Goal: Book appointment/travel/reservation

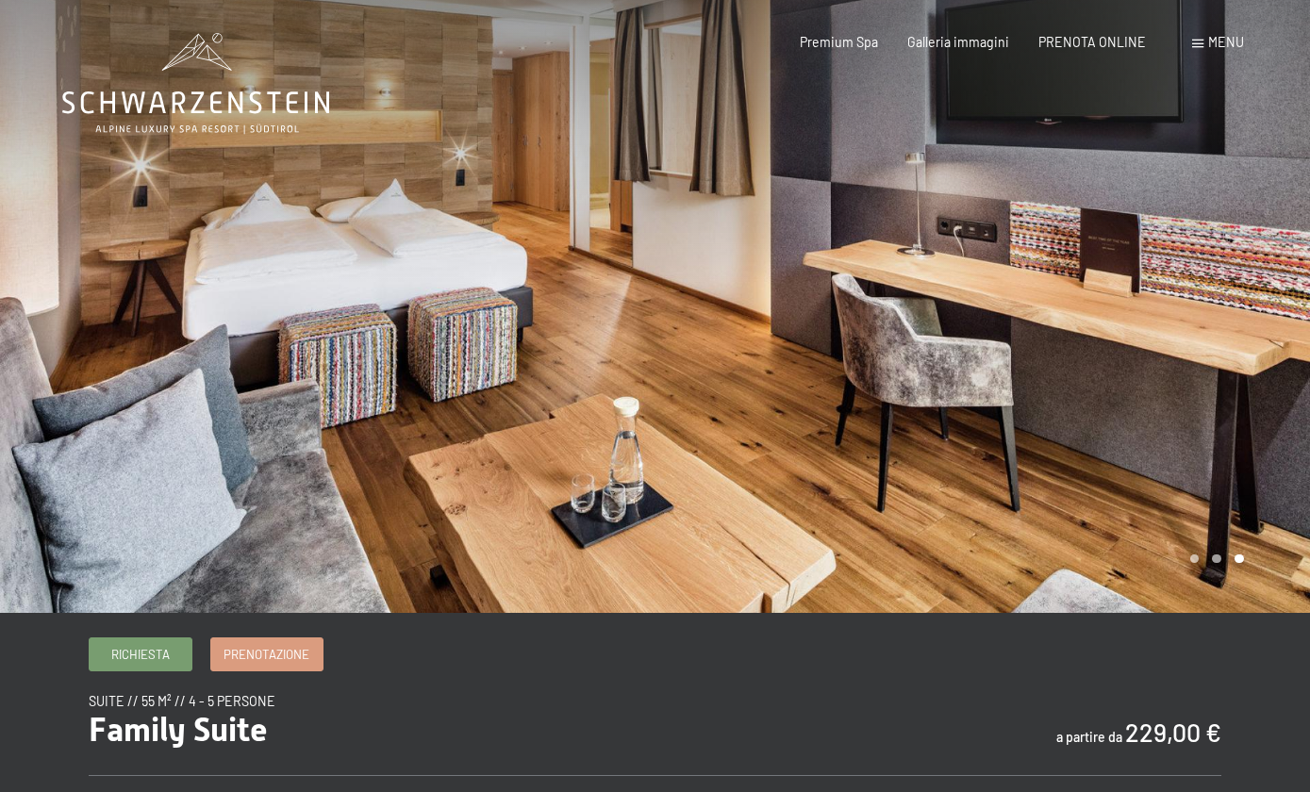
click at [1118, 37] on span "PRENOTA ONLINE" at bounding box center [1092, 42] width 108 height 16
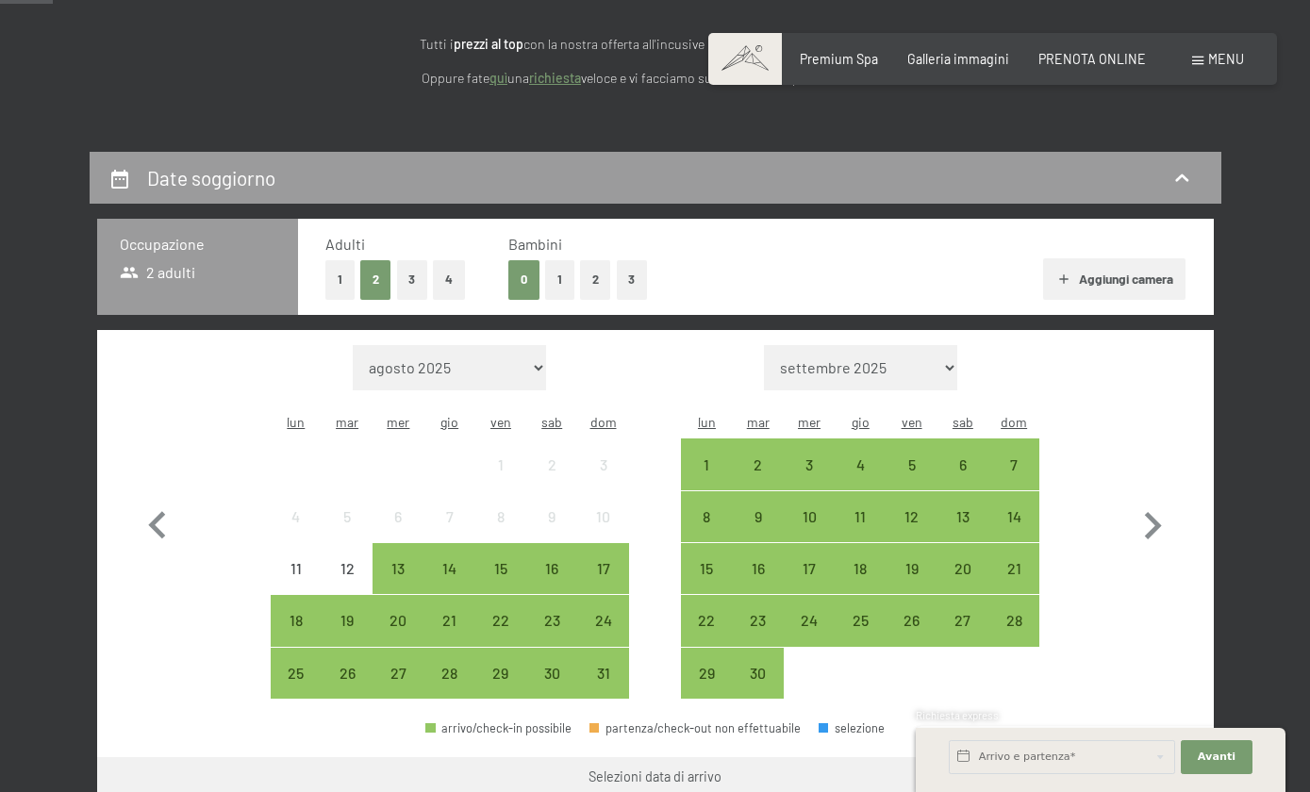
scroll to position [161, 0]
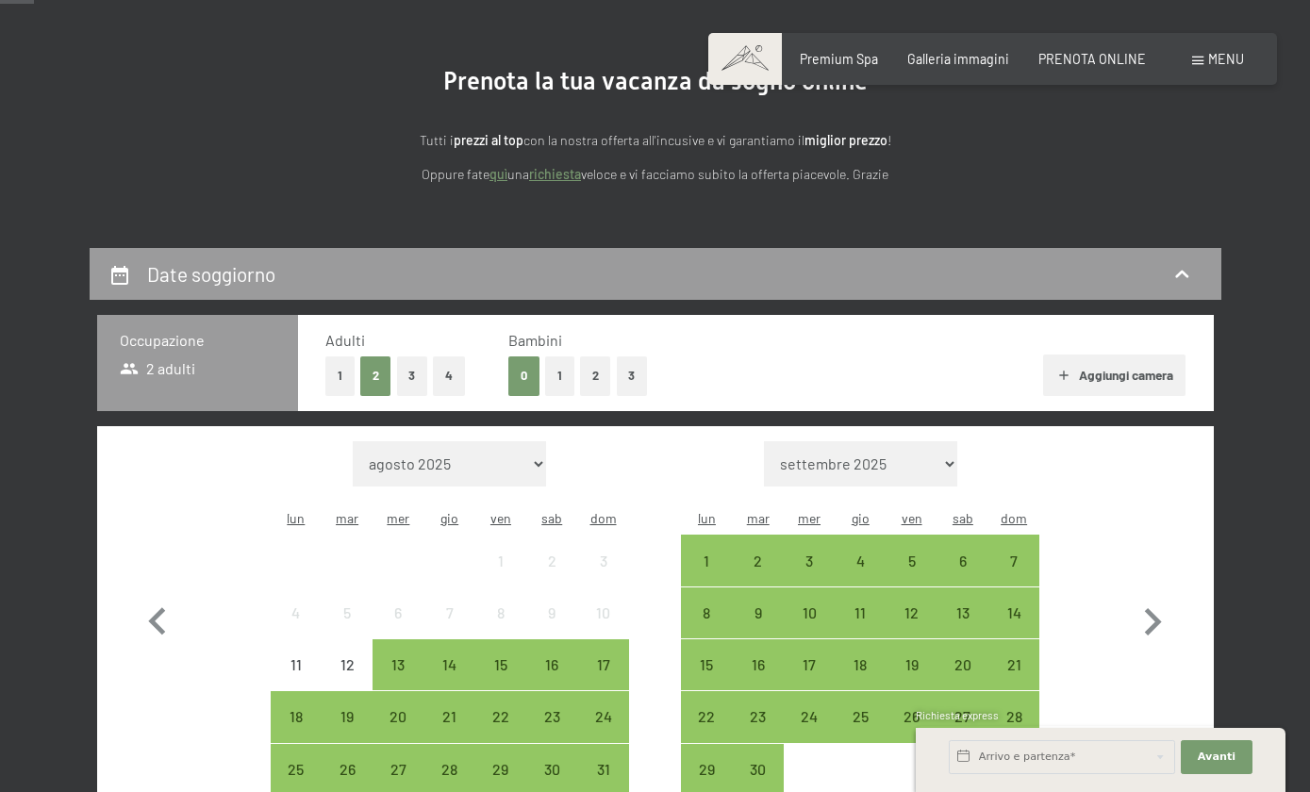
click at [570, 372] on button "1" at bounding box center [559, 375] width 29 height 39
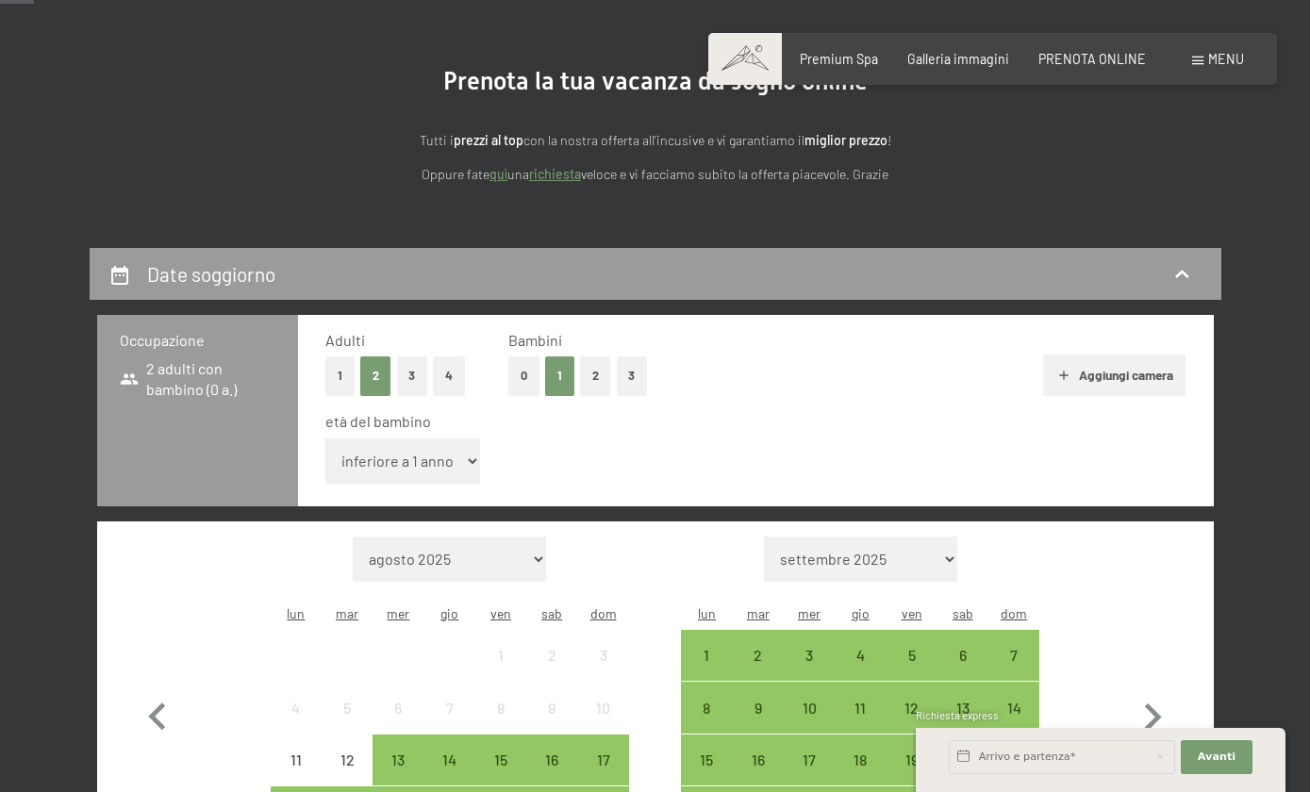
click at [461, 458] on select "inferiore a 1 anno 1 anno 2 anni 3 anni 4 anni 5 anni 6 anni 7 anni 8 anni 9 an…" at bounding box center [403, 461] width 156 height 45
select select "14"
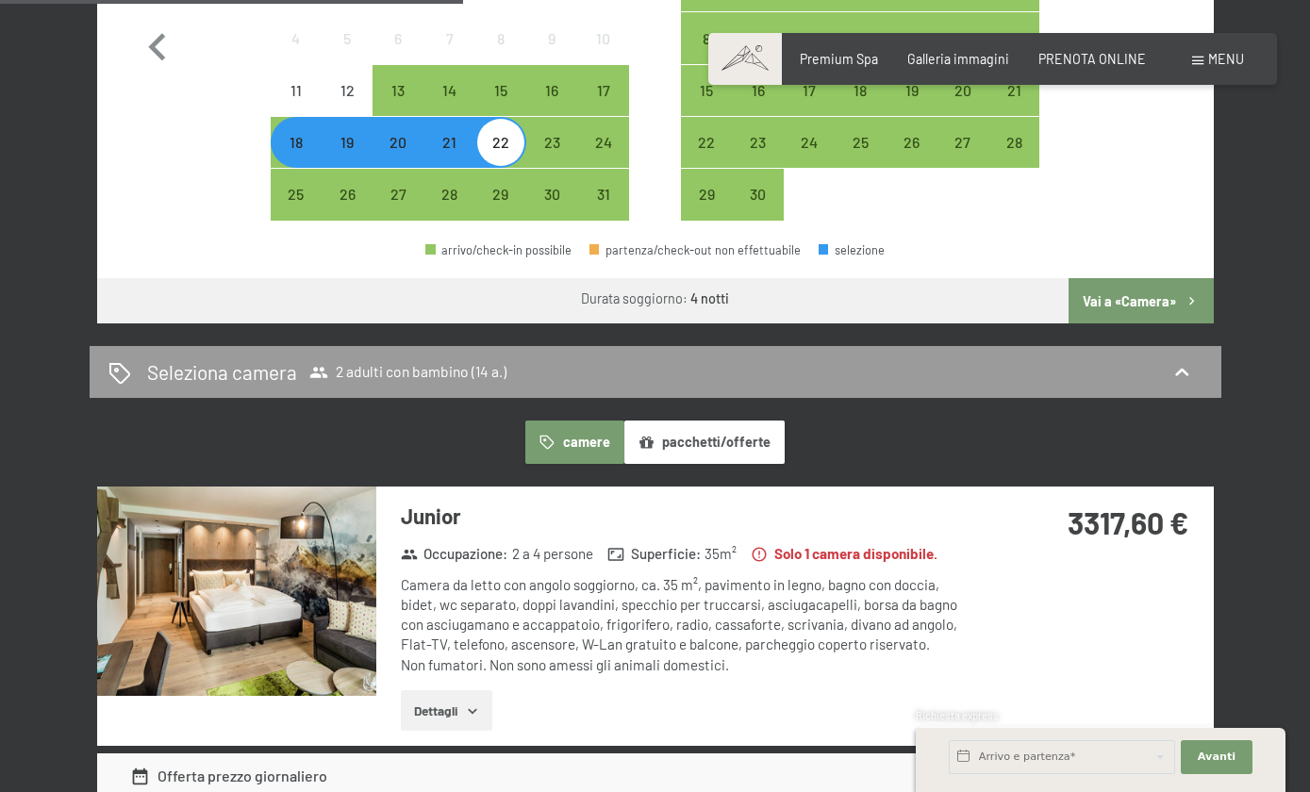
scroll to position [830, 0]
click at [1168, 279] on button "Vai a «Camera»" at bounding box center [1140, 301] width 144 height 45
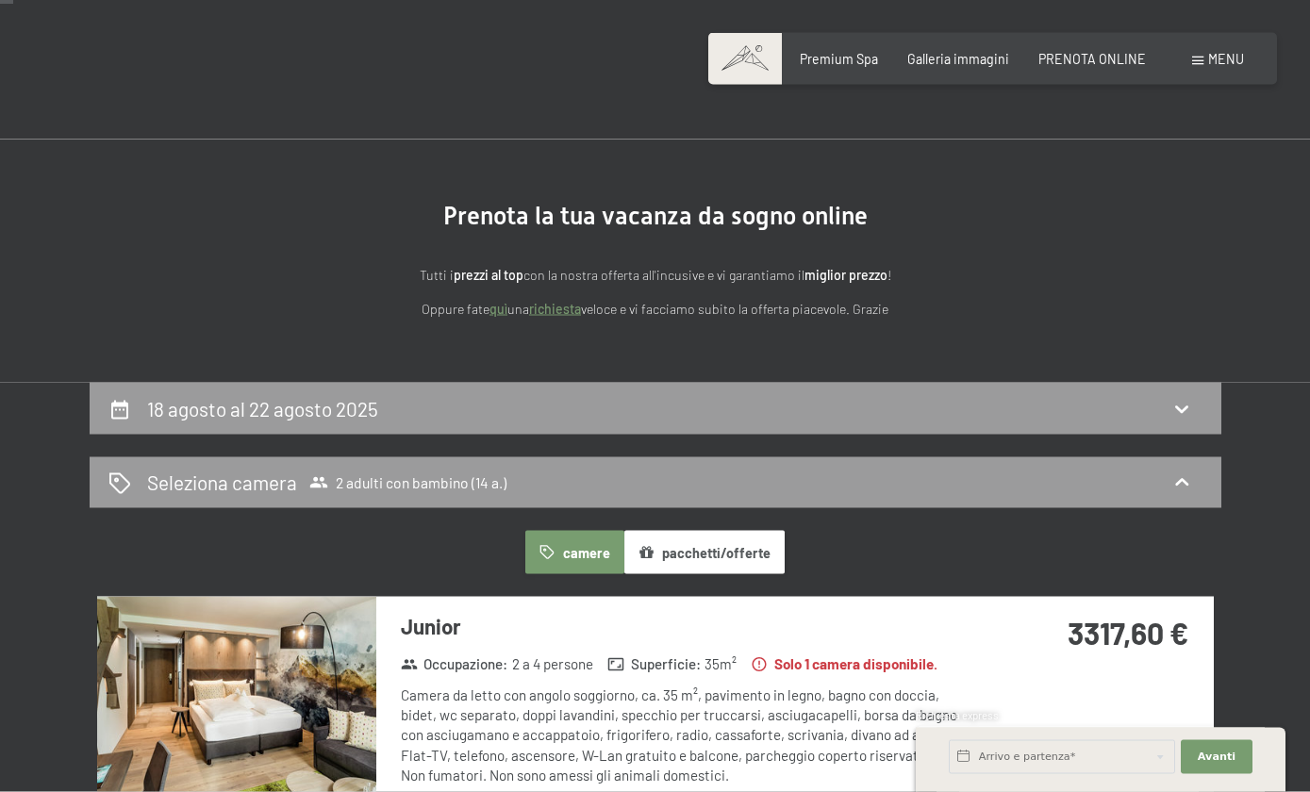
scroll to position [0, 0]
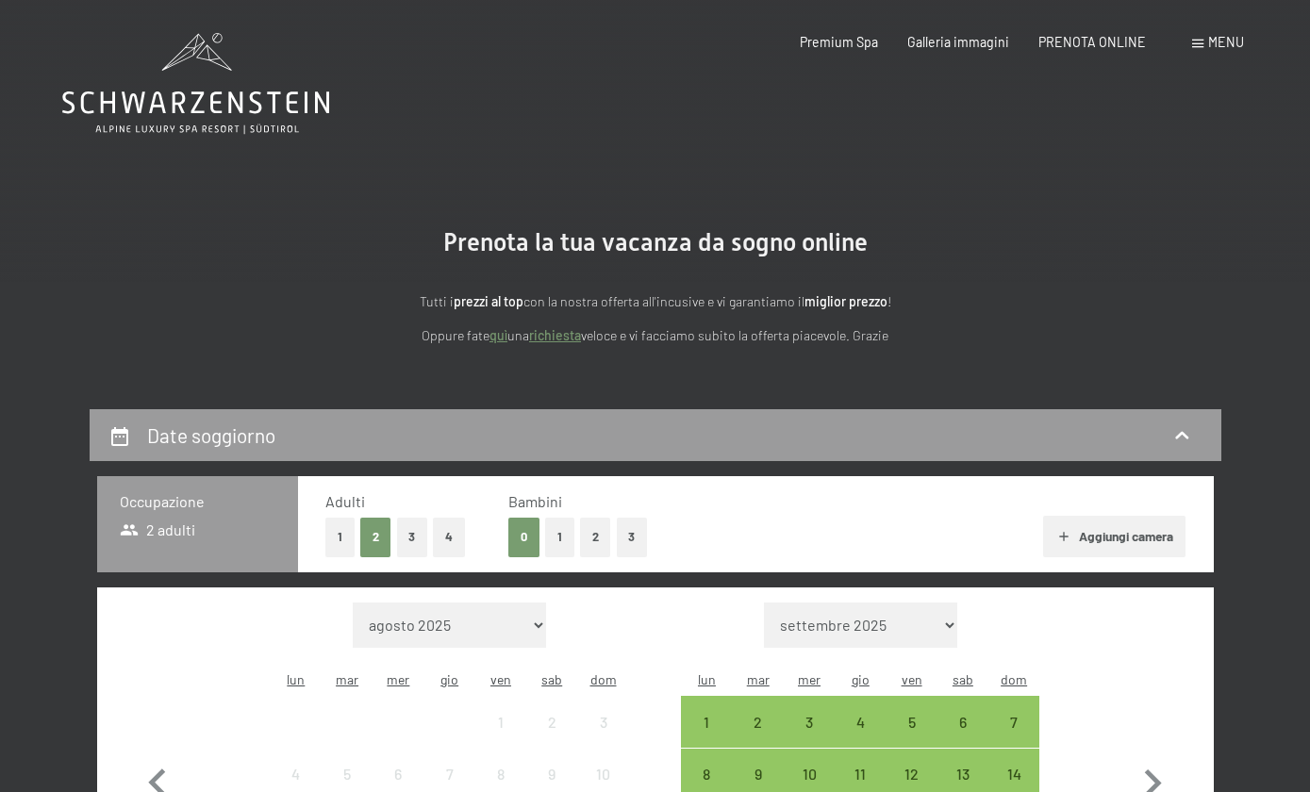
click at [570, 526] on button "1" at bounding box center [559, 537] width 29 height 39
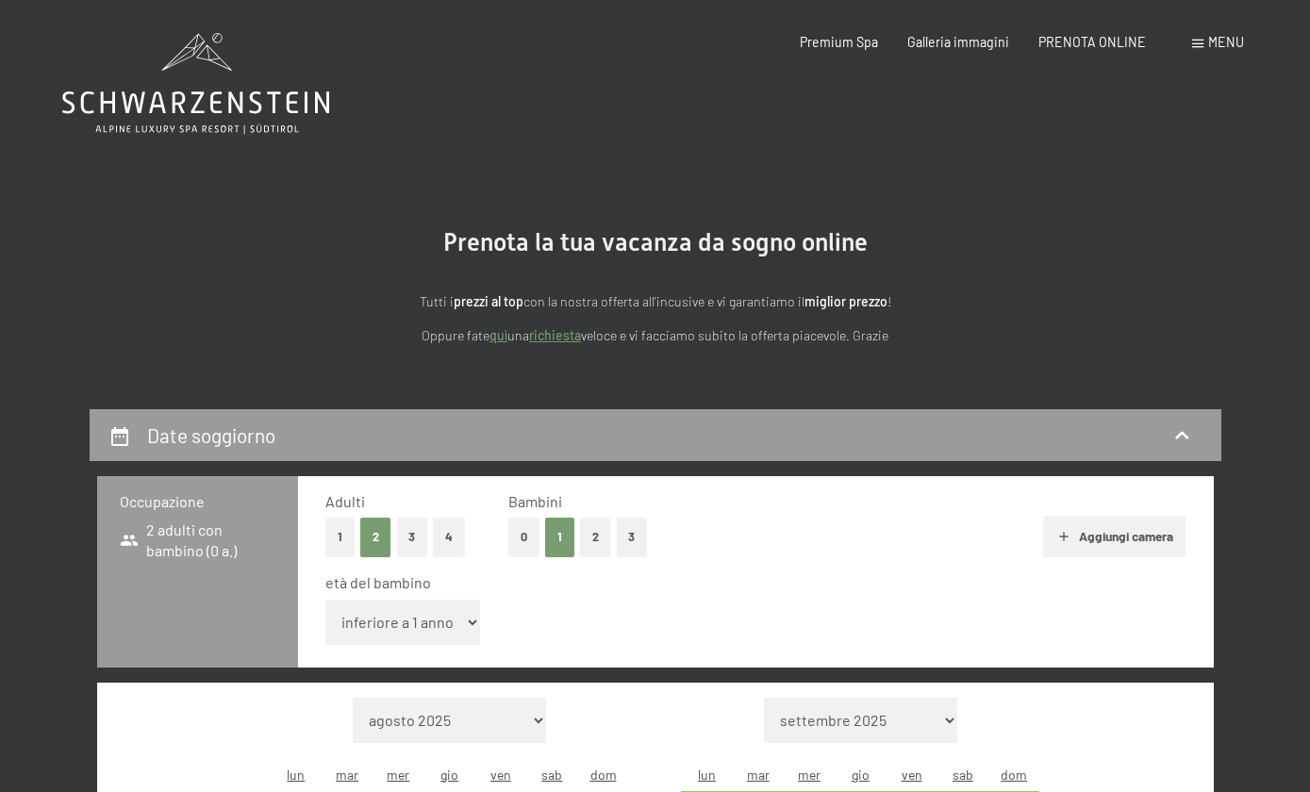
click at [464, 612] on select "inferiore a 1 anno 1 anno 2 anni 3 anni 4 anni 5 anni 6 anni 7 anni 8 anni 9 an…" at bounding box center [403, 622] width 156 height 45
select select "14"
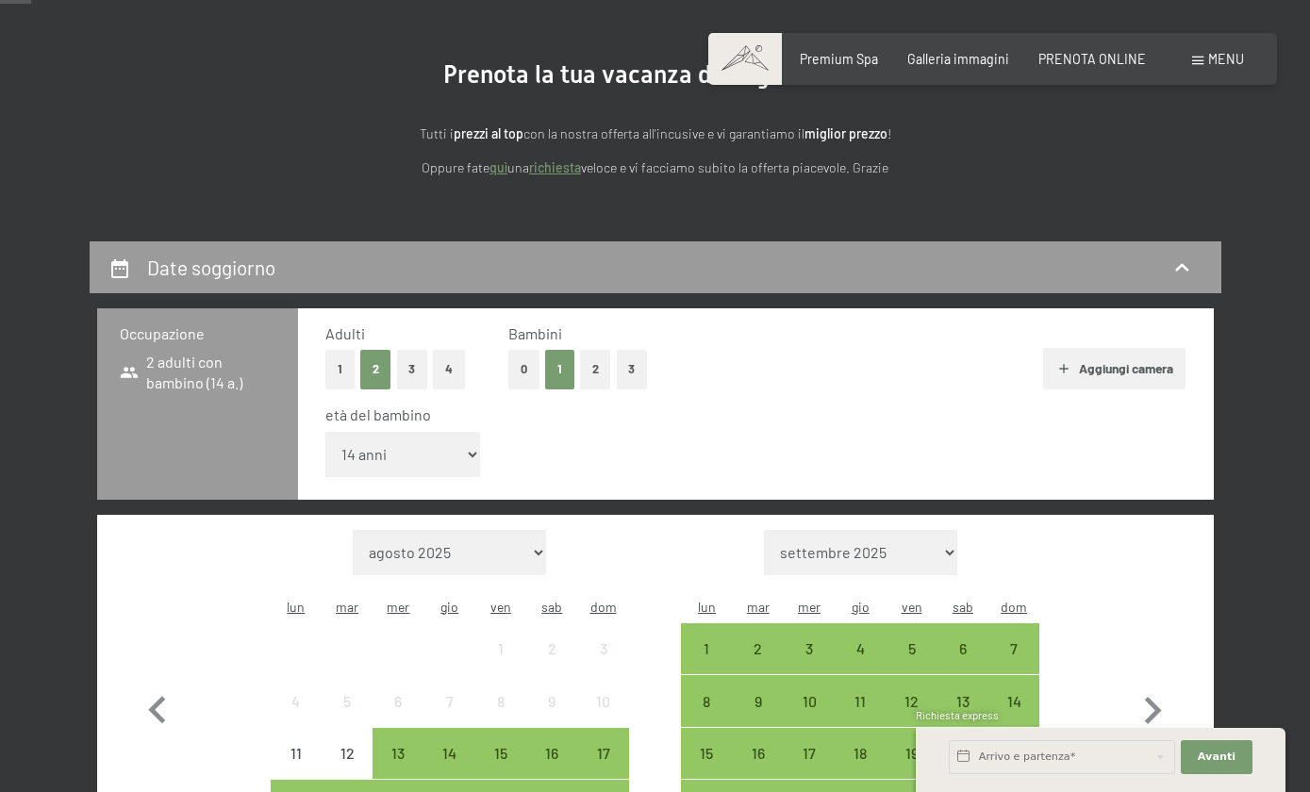
scroll to position [194, 0]
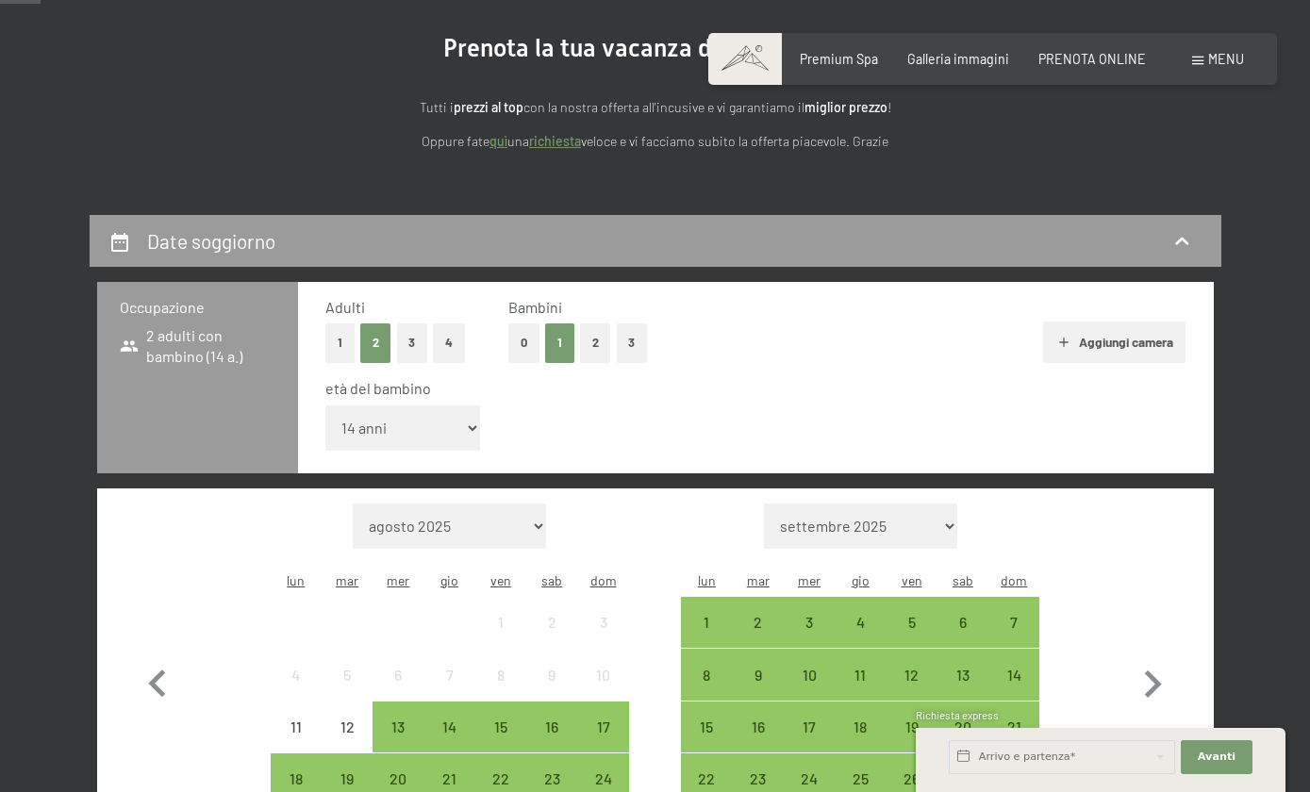
click at [299, 771] on div "18" at bounding box center [296, 794] width 47 height 47
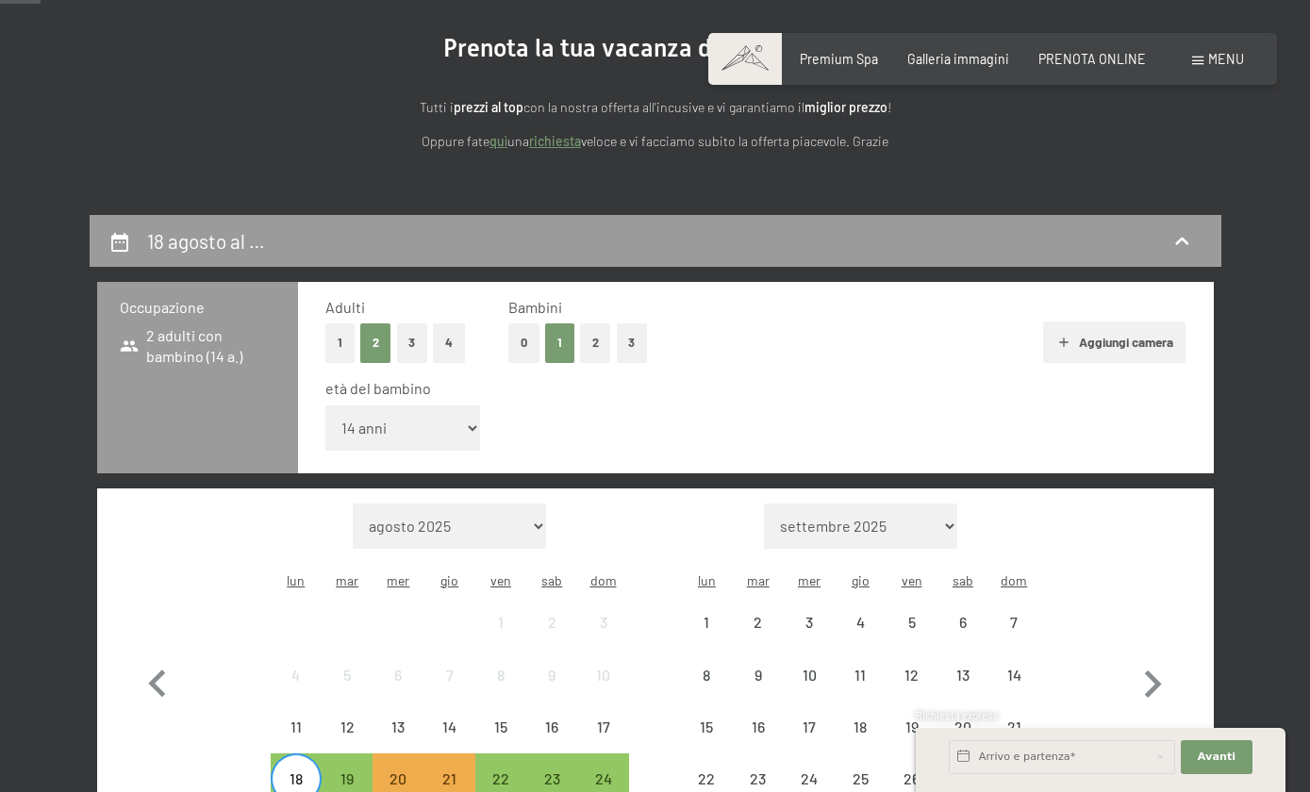
click at [509, 771] on div "22" at bounding box center [500, 794] width 47 height 47
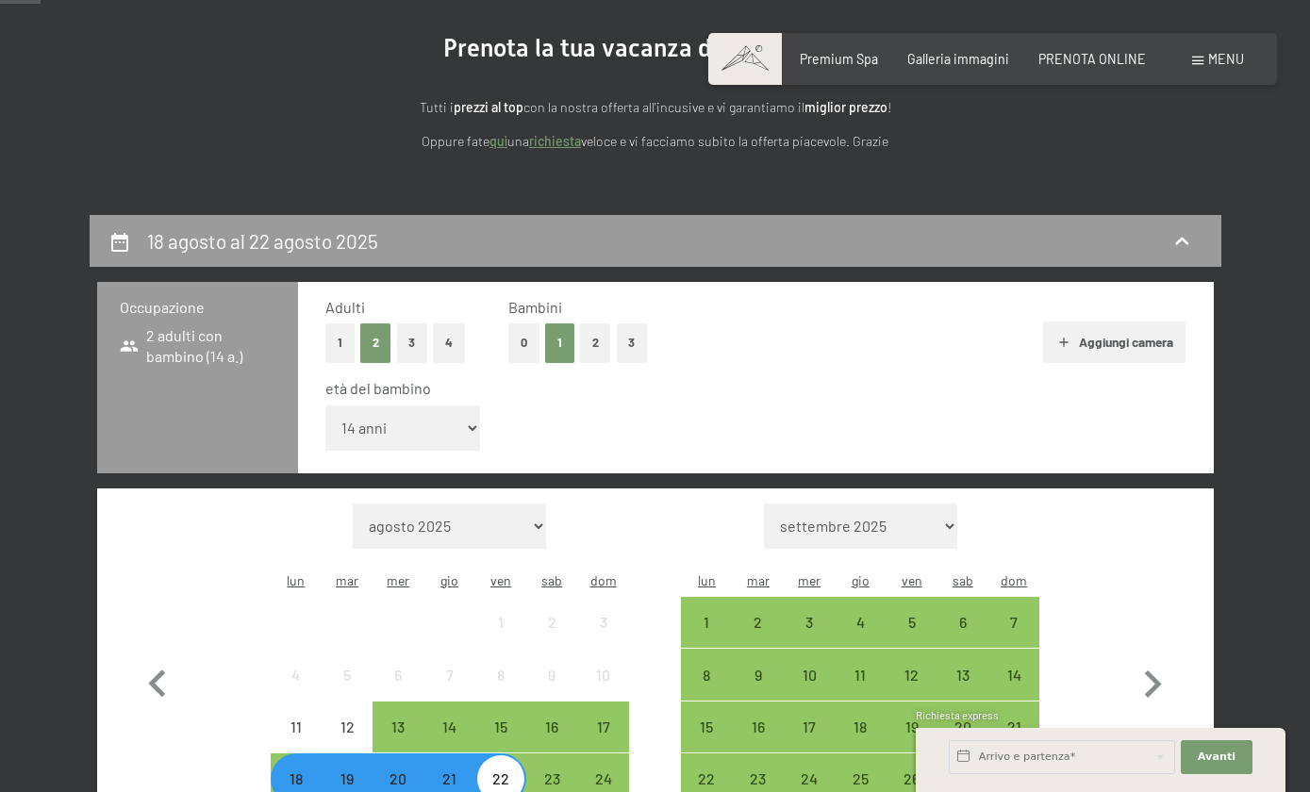
click at [654, 753] on div "Mese/anno agosto 2025 settembre 2025 ottobre 2025 novembre 2025 dicembre 2025 g…" at bounding box center [655, 681] width 1050 height 355
click at [1217, 765] on span "Avanti" at bounding box center [1217, 757] width 38 height 15
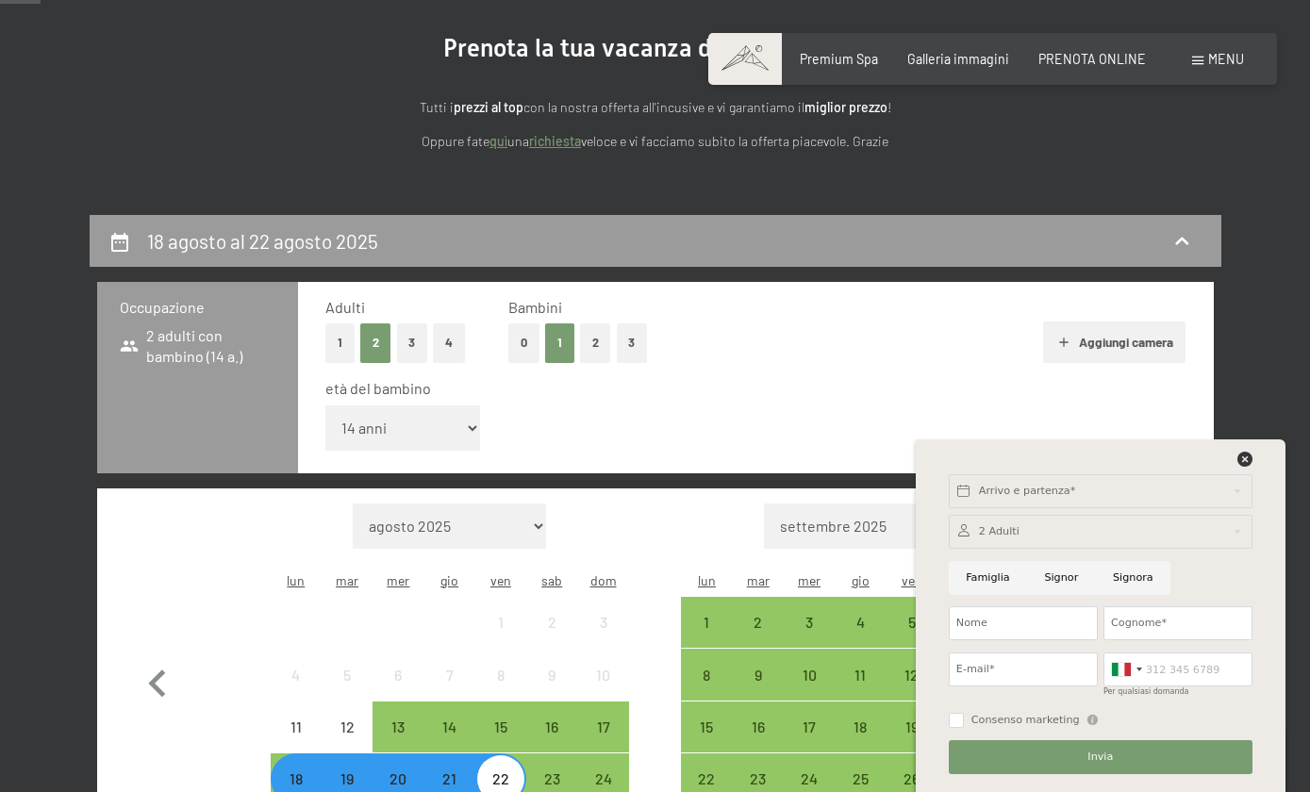
click at [1066, 595] on input "Signor" at bounding box center [1061, 578] width 69 height 34
radio input "true"
click at [1020, 640] on input "Nome" at bounding box center [1023, 623] width 149 height 34
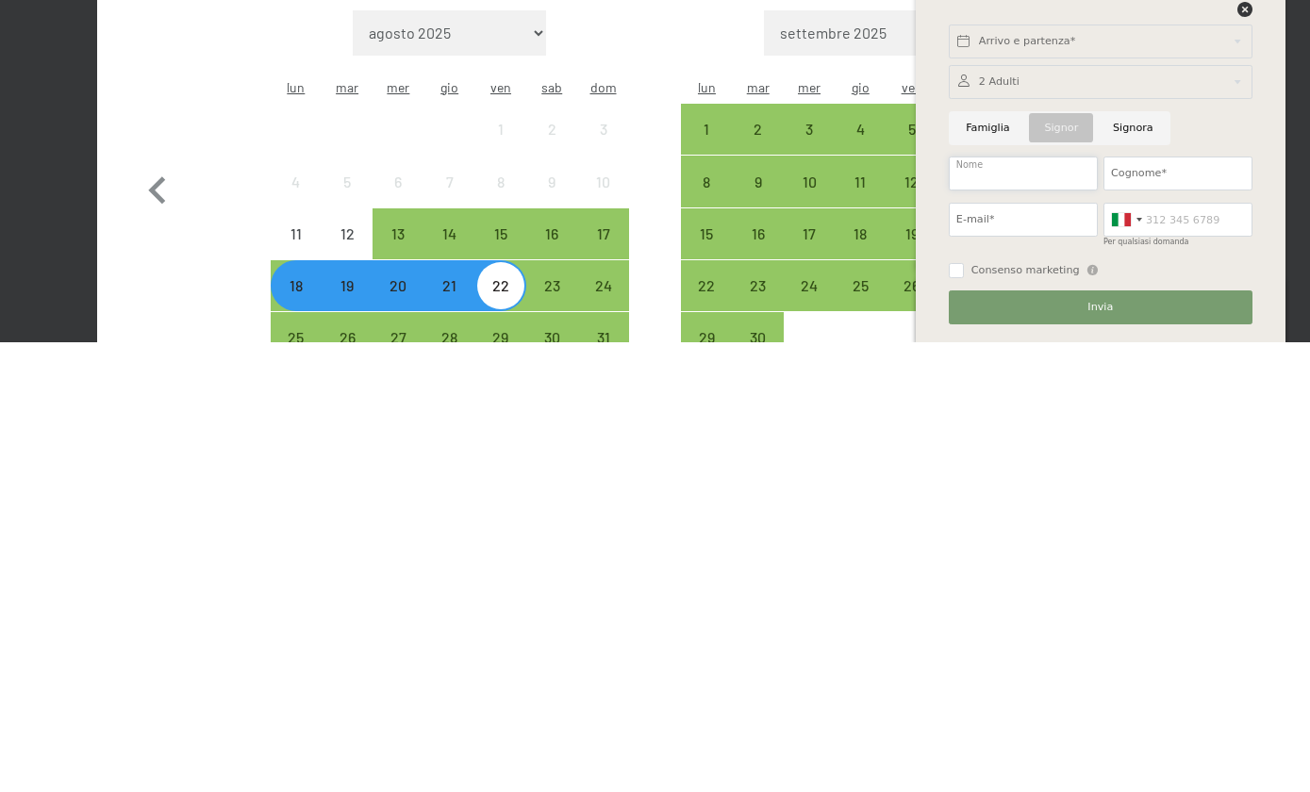
type input "edoardo"
type input "giannattasio"
type input "E"
type input "e.giannattasio63@gmail.com"
click at [1175, 653] on input "Per qualsiasi domanda" at bounding box center [1177, 670] width 149 height 34
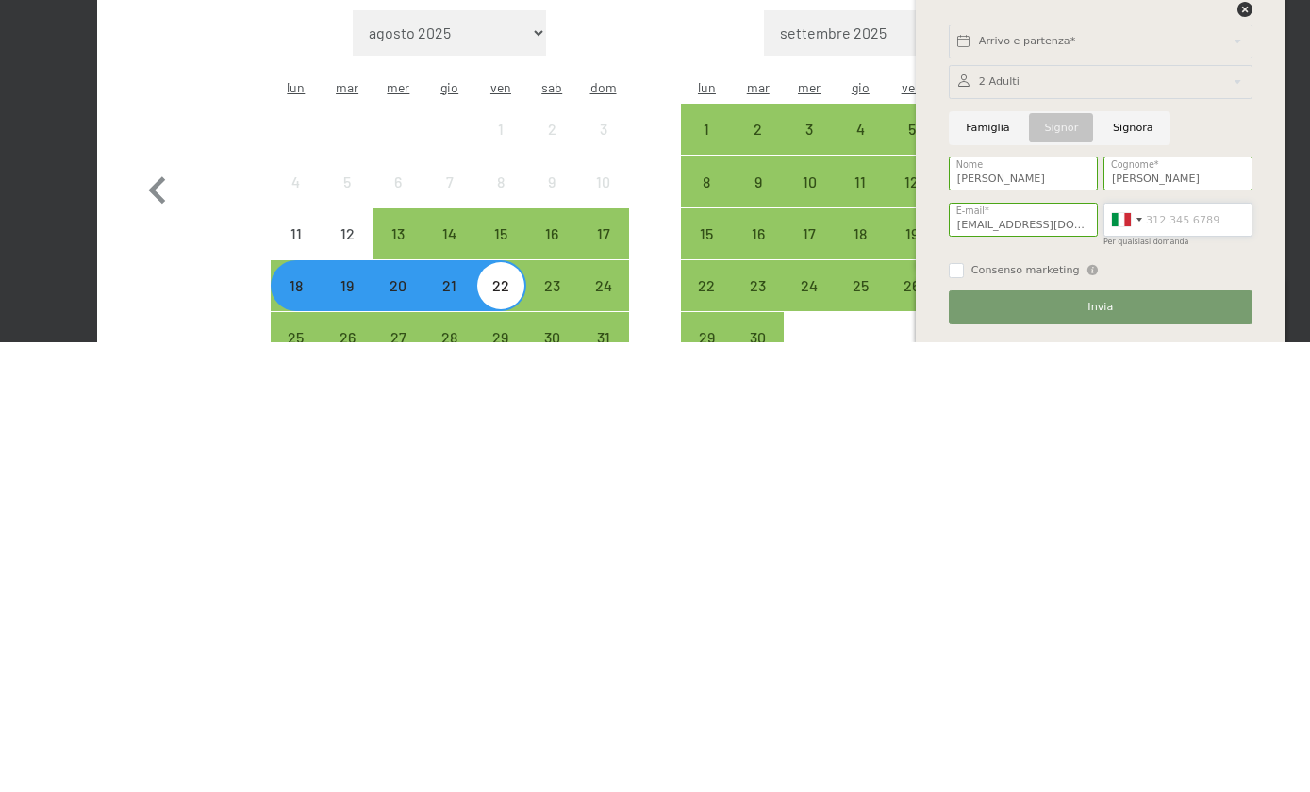
type input "3473574992"
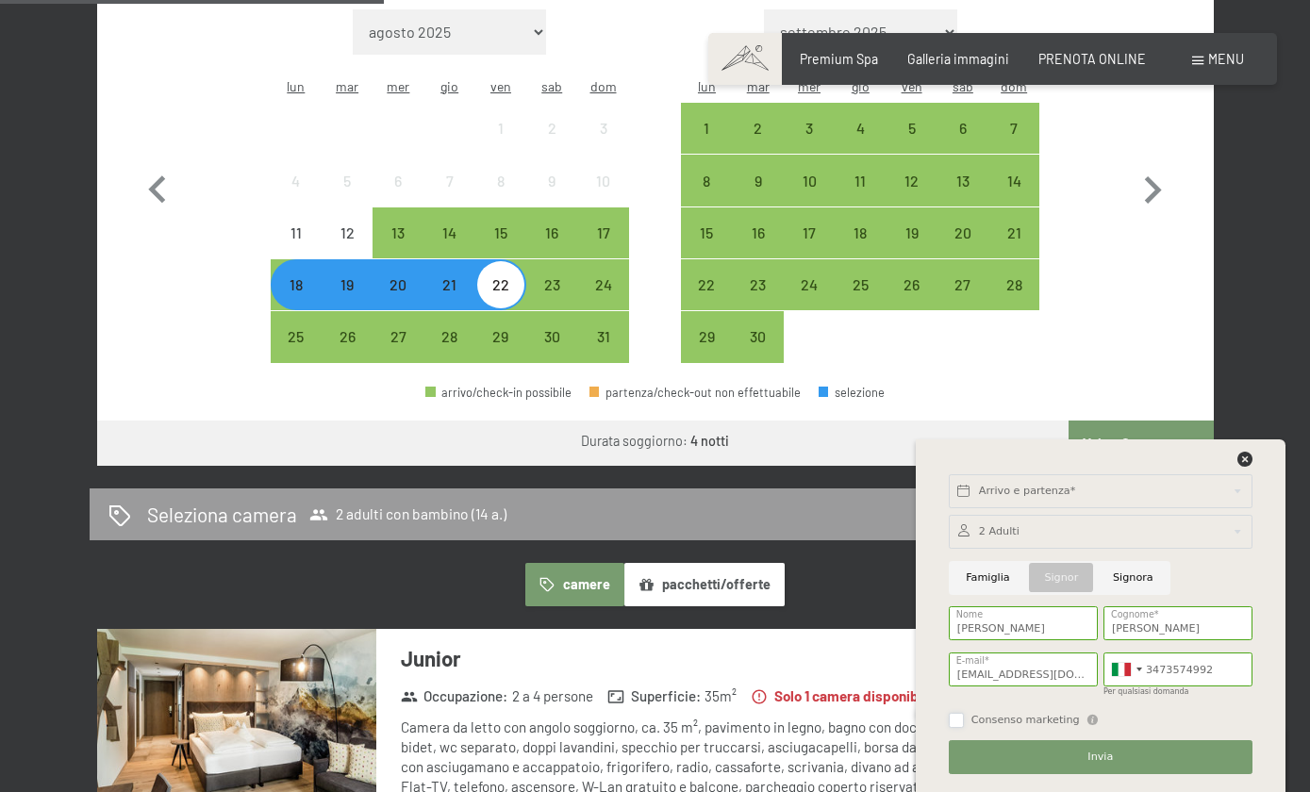
click at [961, 728] on input "Consenso marketing" at bounding box center [956, 720] width 15 height 15
checkbox input "true"
click at [1114, 774] on button "Invia" at bounding box center [1101, 757] width 304 height 34
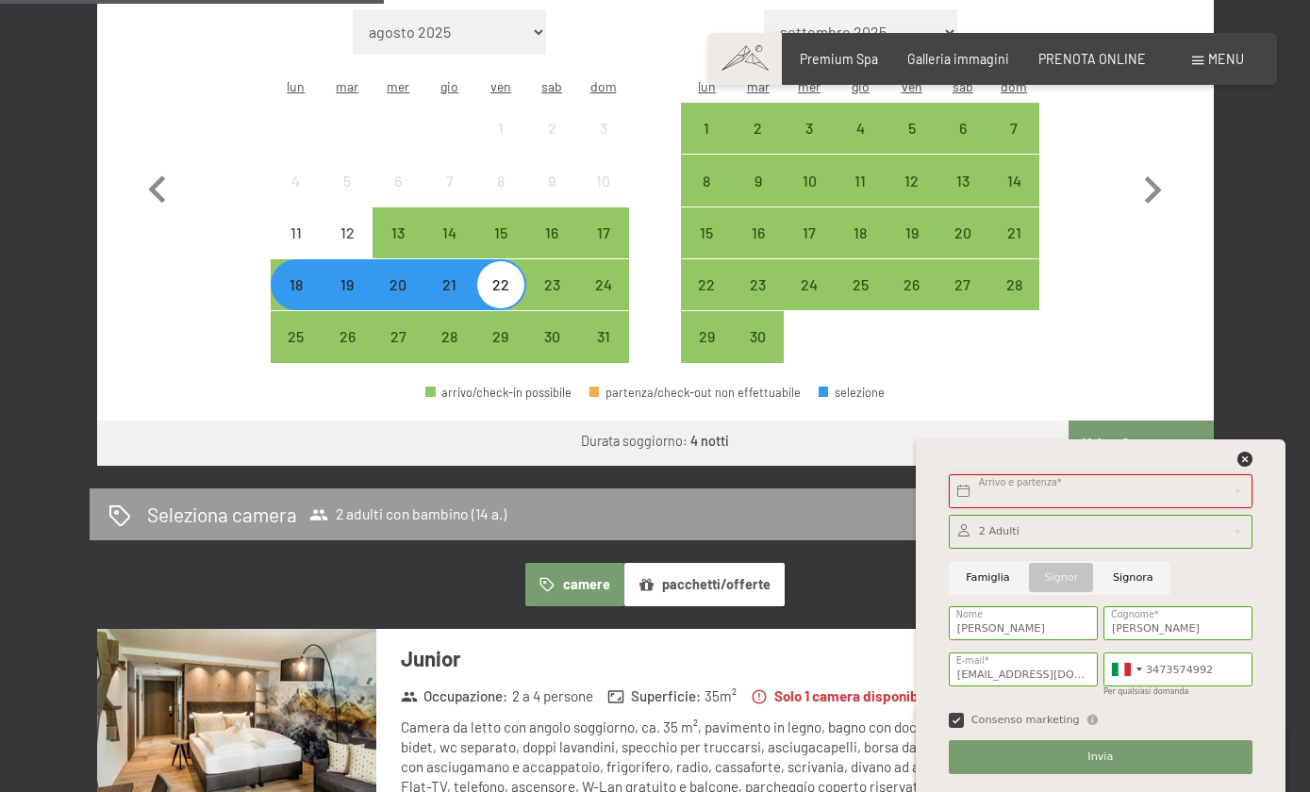
click at [1107, 508] on input "text" at bounding box center [1101, 491] width 304 height 34
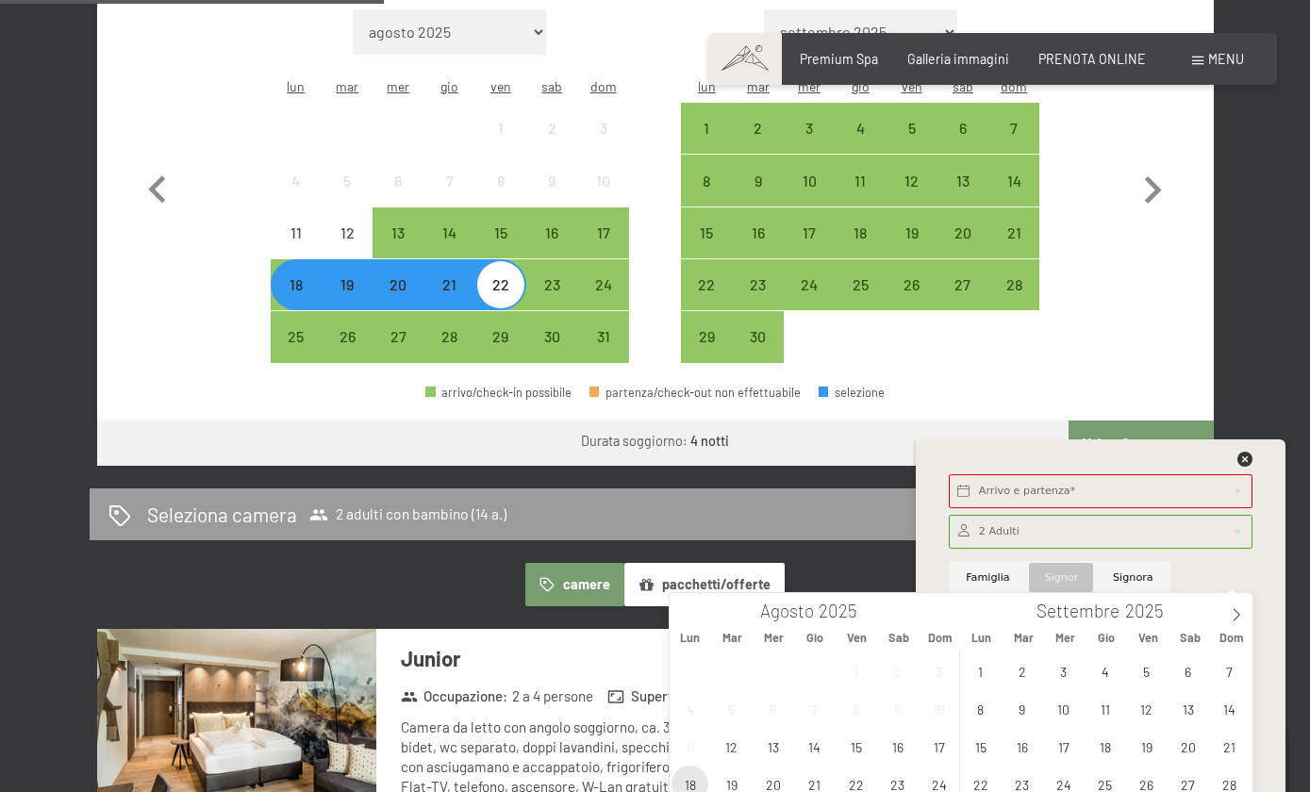
click at [699, 789] on span "18" at bounding box center [689, 784] width 37 height 37
click at [859, 791] on span "22" at bounding box center [855, 784] width 37 height 37
type input "Lun. 18/08/2025 - Ven. 22/08/2025"
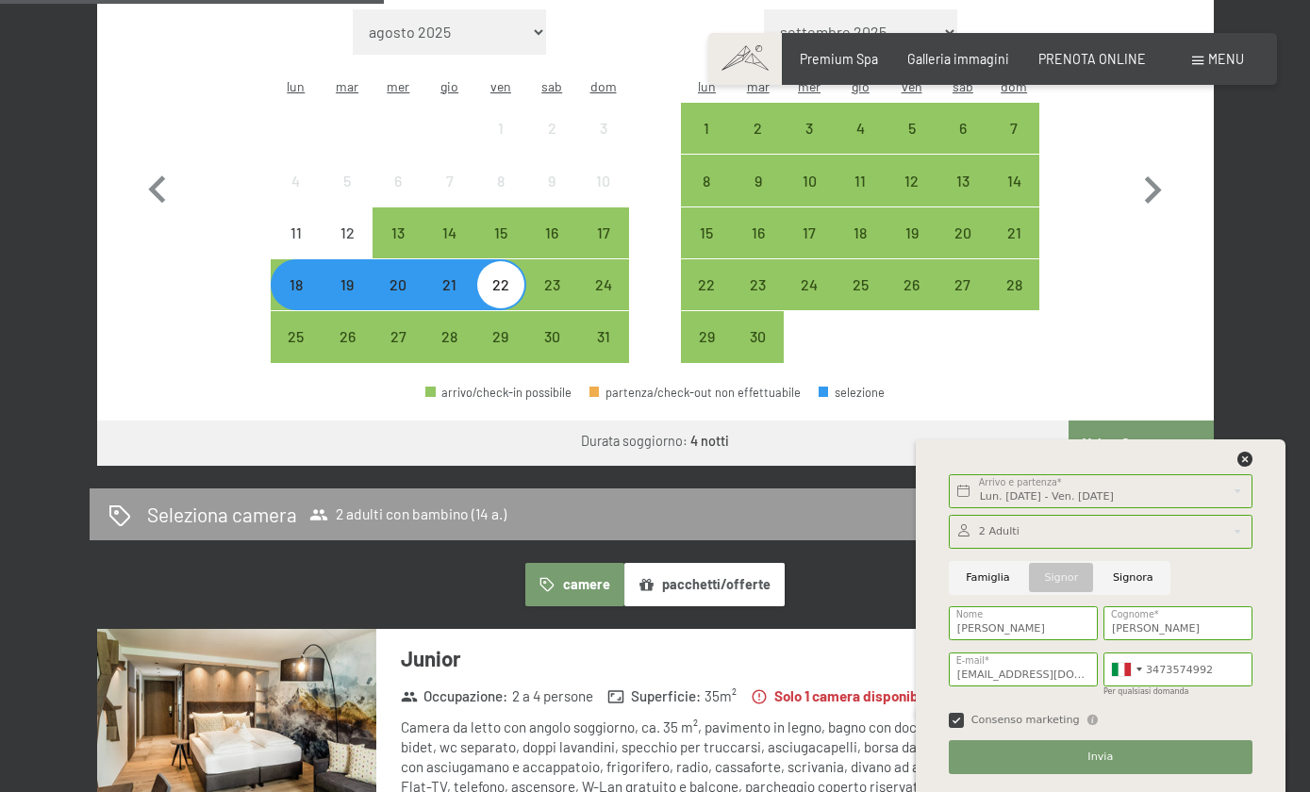
click at [1173, 549] on div at bounding box center [1101, 532] width 304 height 34
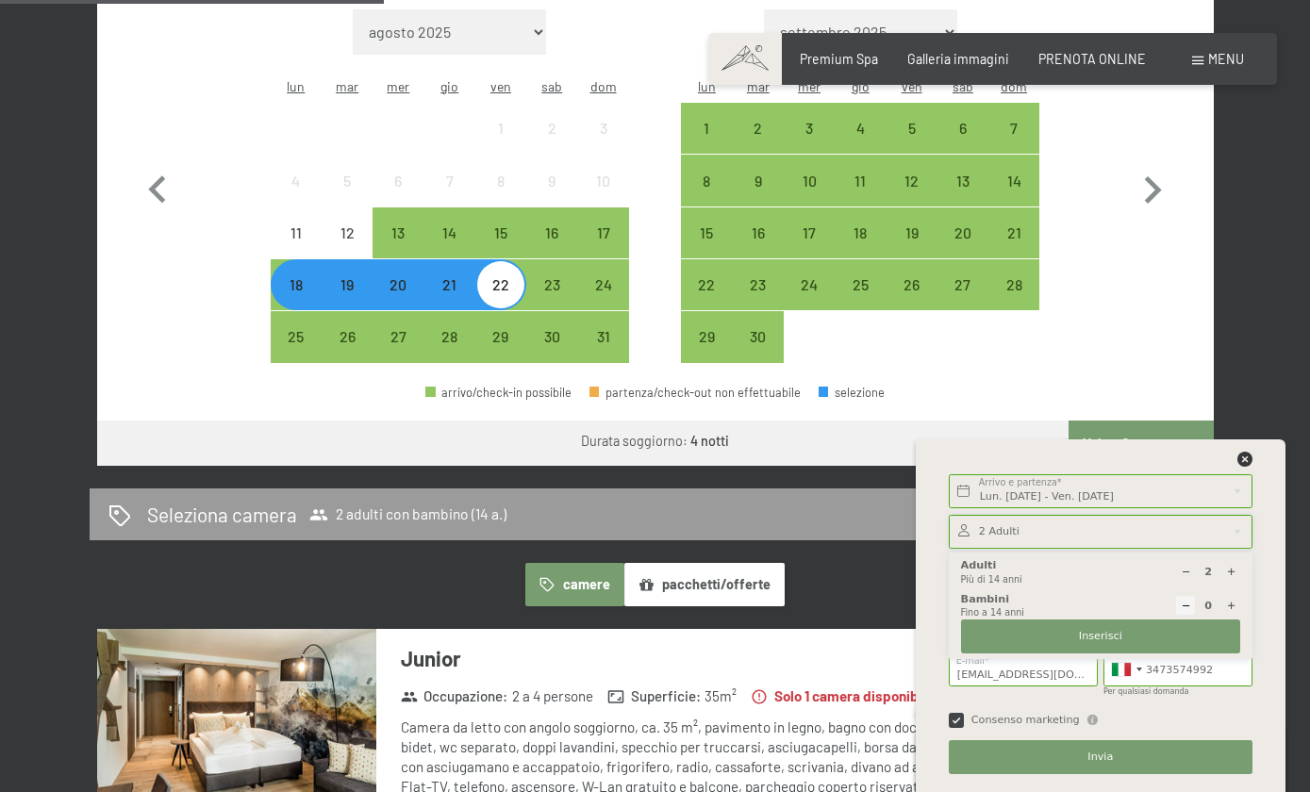
click at [1235, 611] on icon at bounding box center [1231, 606] width 10 height 10
type input "1"
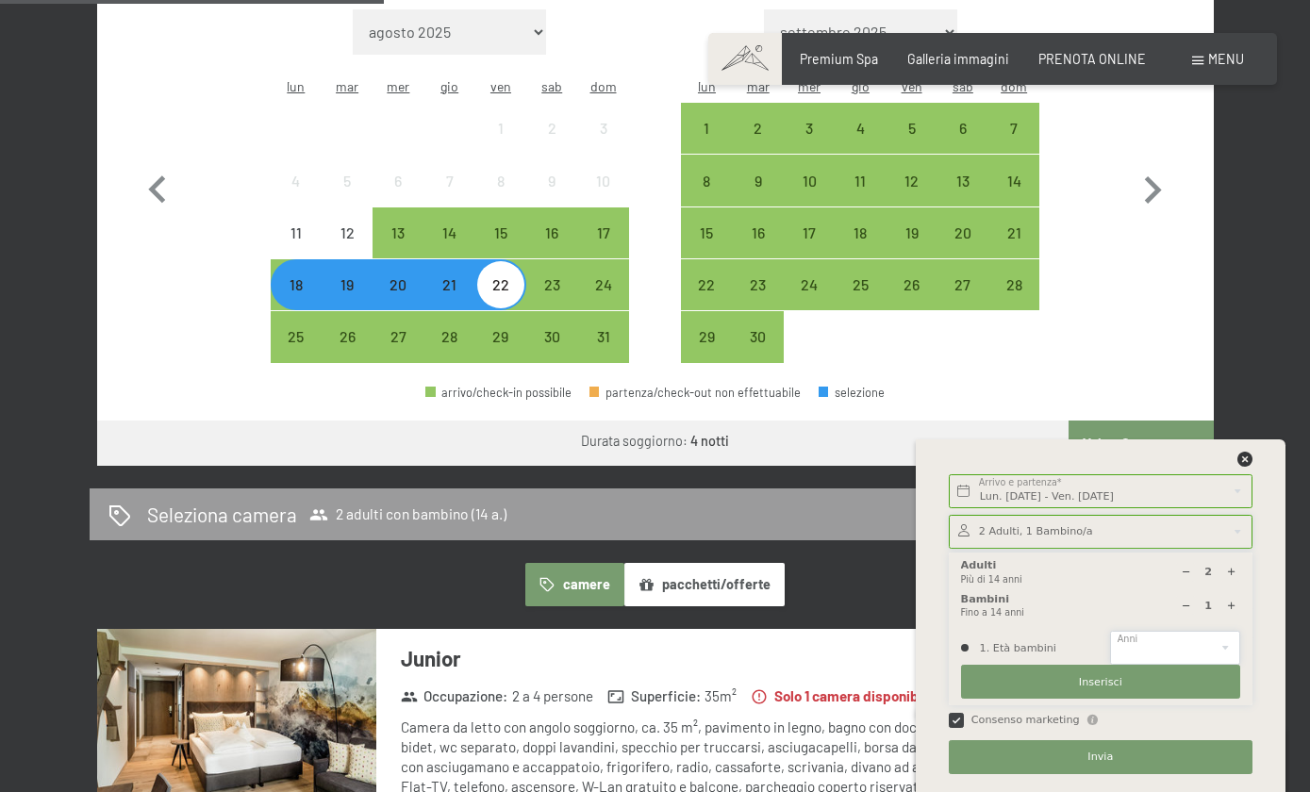
click at [1177, 665] on select "0 1 2 3 4 5 6 7 8 9 10 11 12 13 14" at bounding box center [1175, 648] width 130 height 34
select select "14"
click at [1090, 690] on span "Inserisci" at bounding box center [1100, 682] width 43 height 15
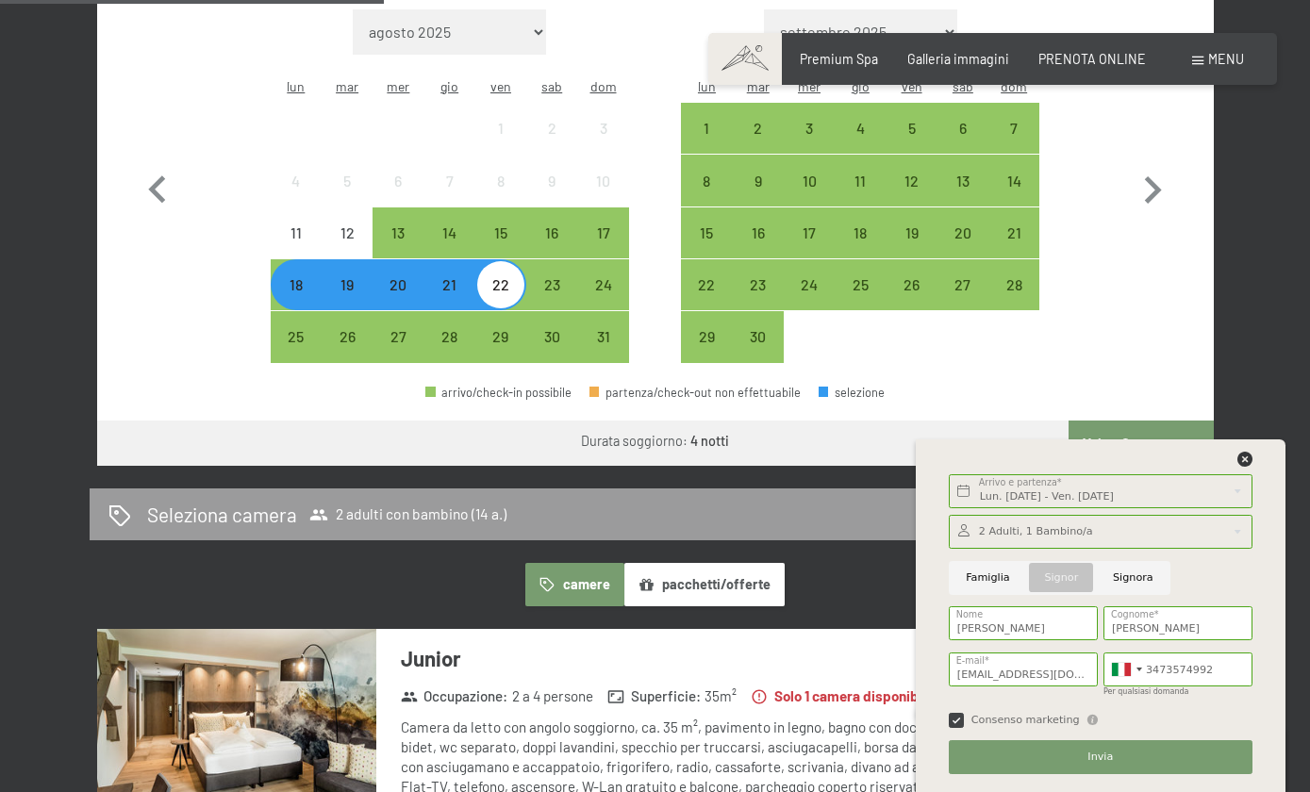
click at [1117, 774] on button "Invia" at bounding box center [1101, 757] width 304 height 34
